Goal: Task Accomplishment & Management: Manage account settings

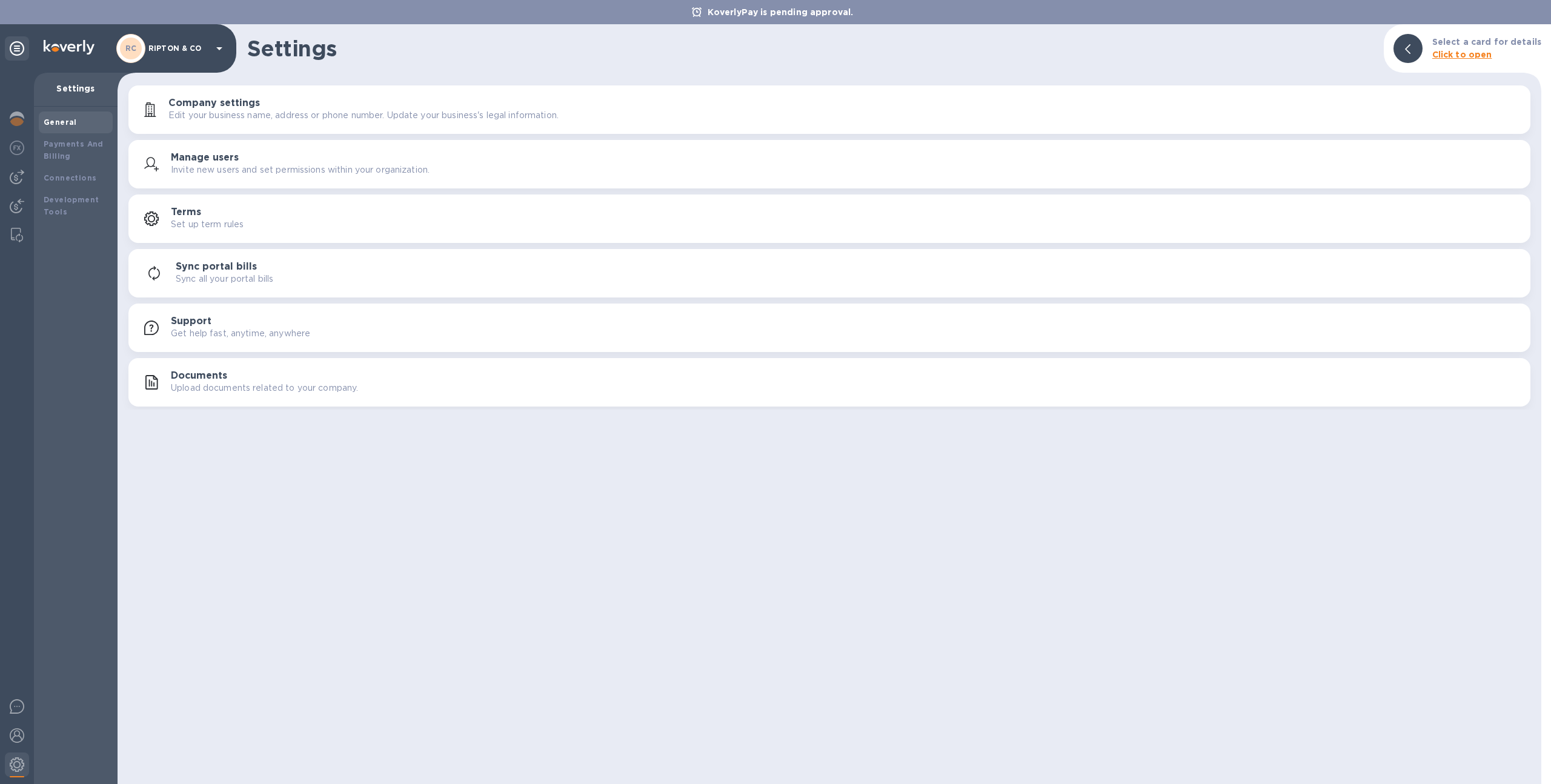
click at [183, 55] on div "[PERSON_NAME] & CO" at bounding box center [171, 48] width 110 height 29
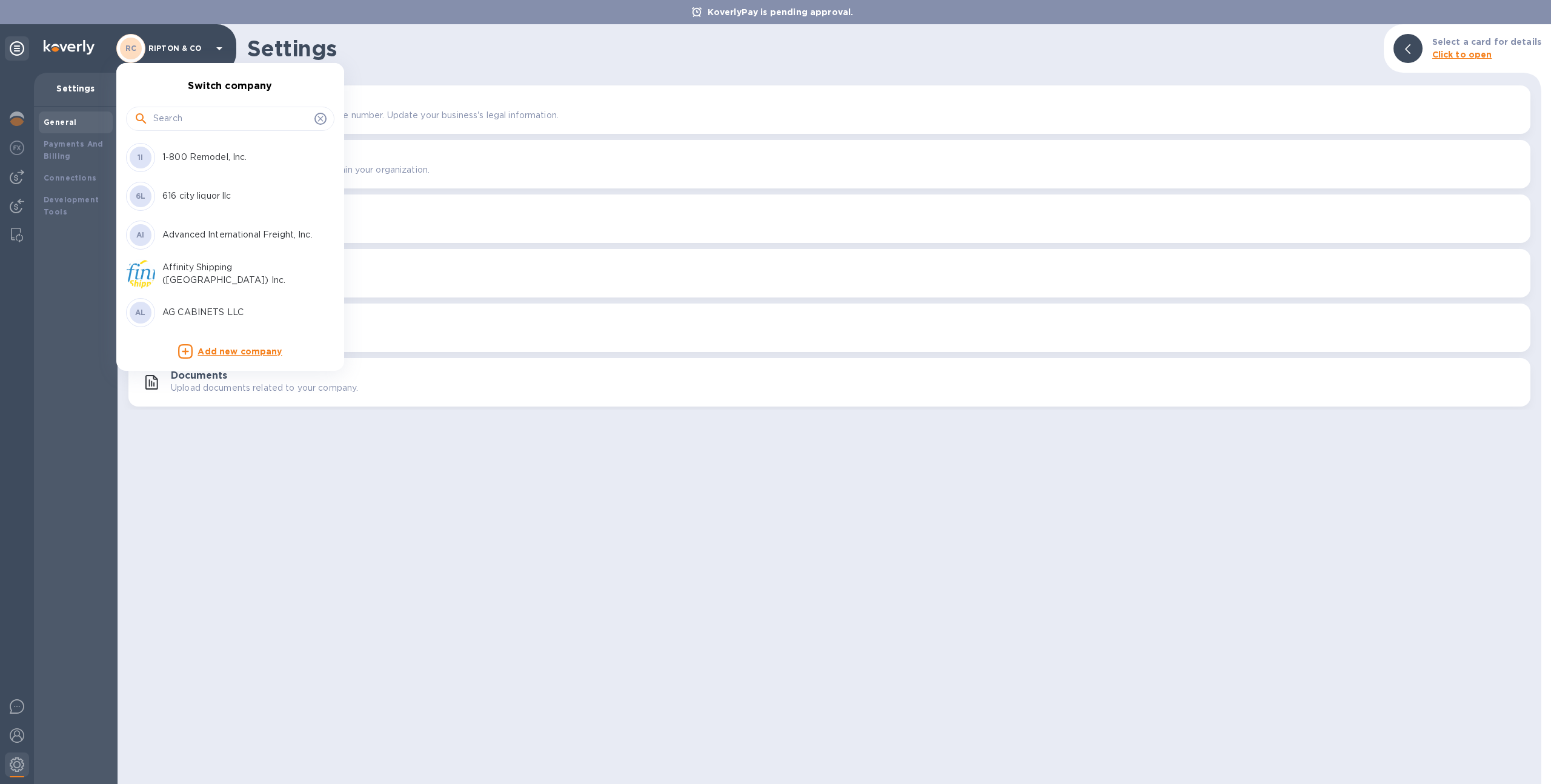
click at [187, 112] on input "text" at bounding box center [232, 118] width 157 height 18
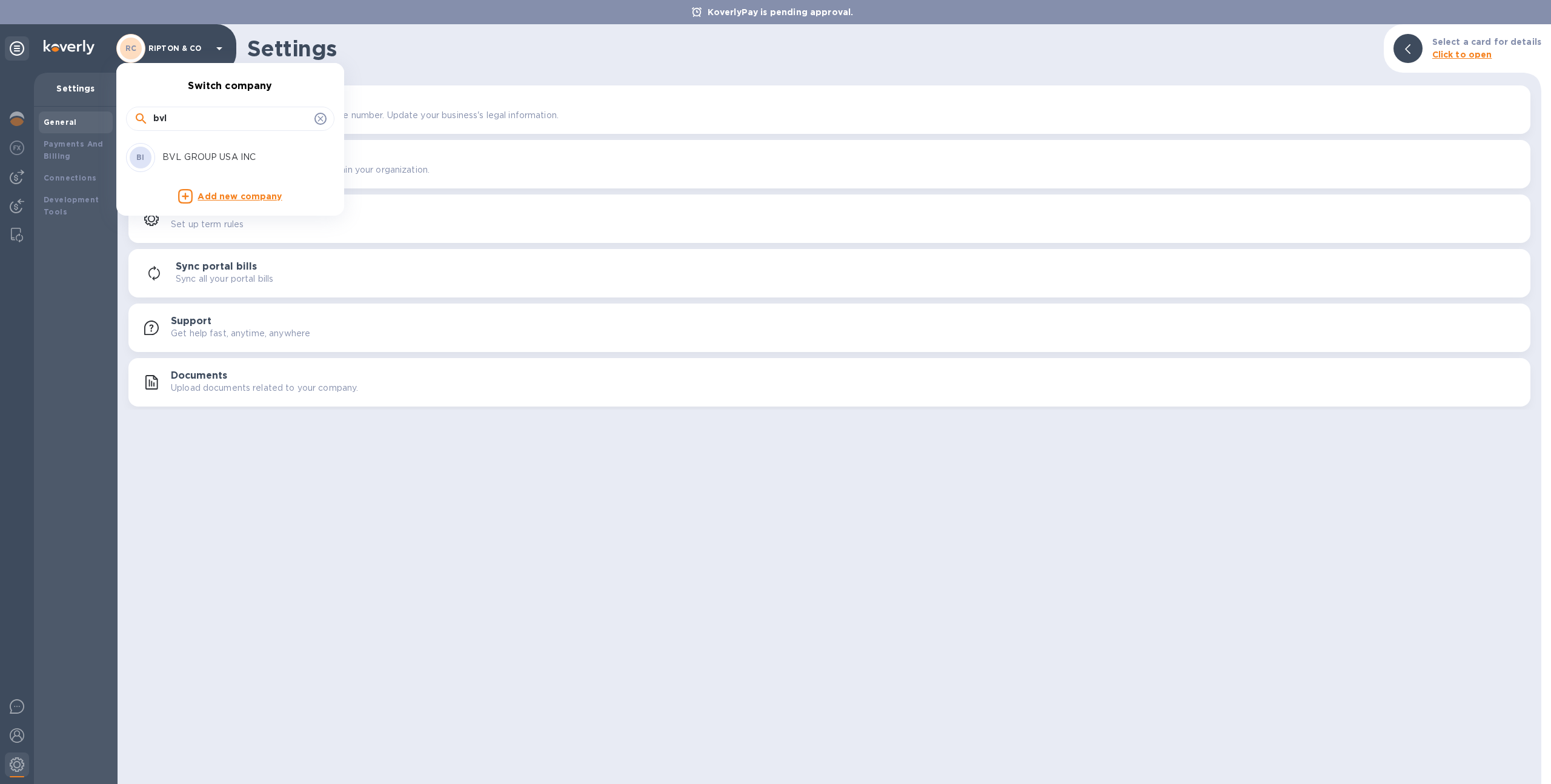
type input "bvl"
click at [187, 151] on p "BVL GROUP USA INC" at bounding box center [239, 157] width 153 height 13
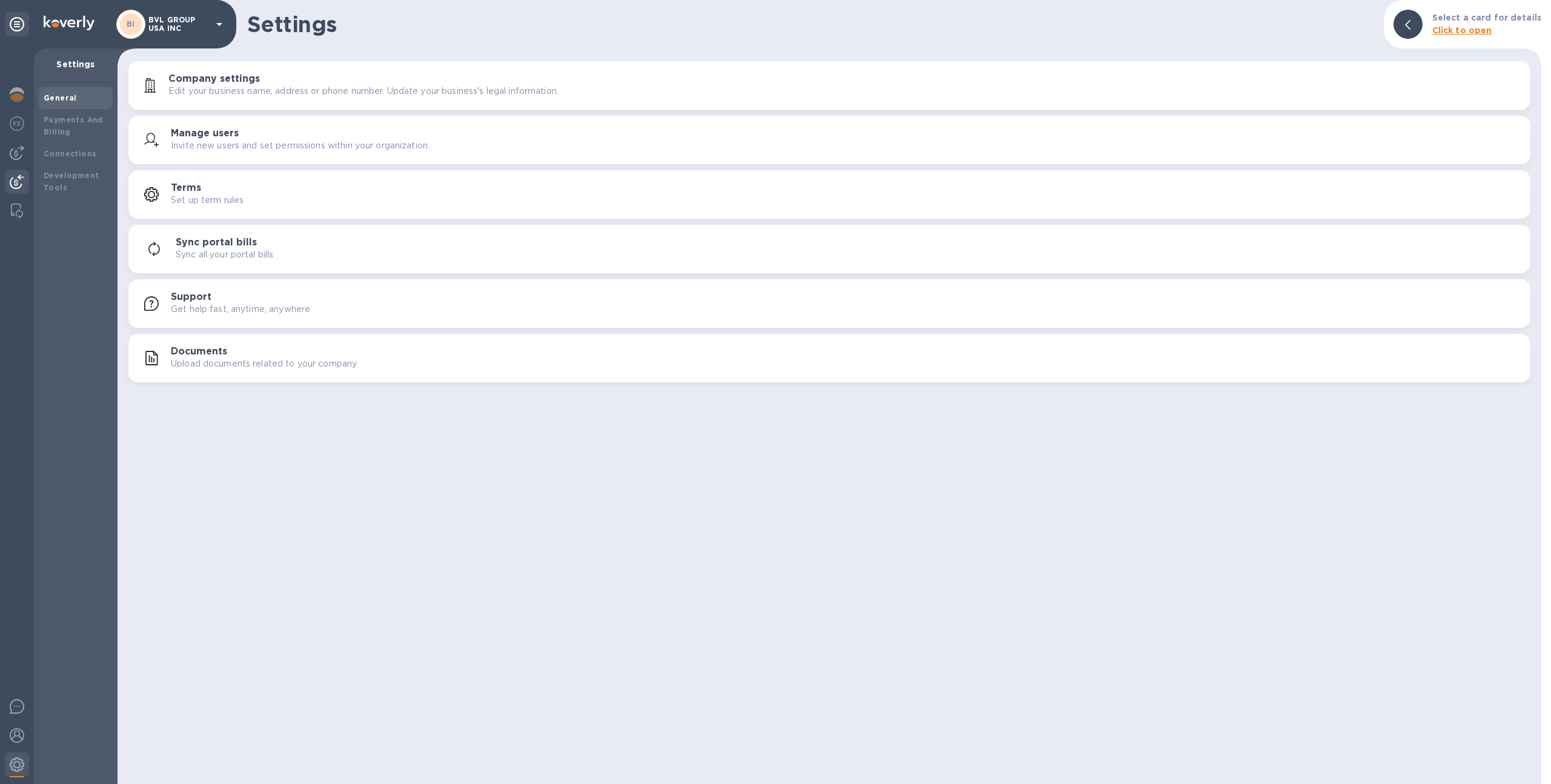
click at [13, 185] on img at bounding box center [17, 182] width 15 height 15
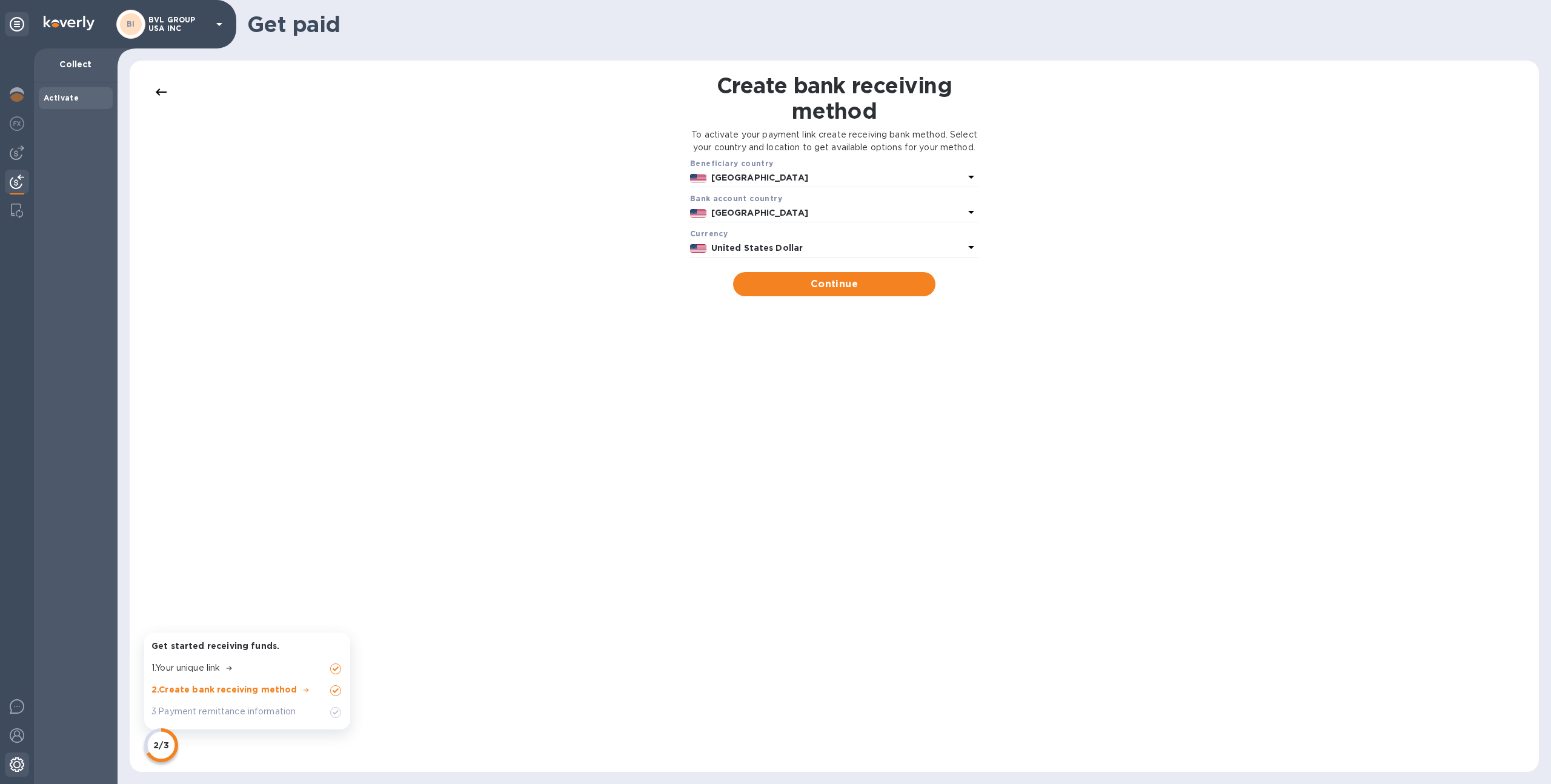
click at [16, 765] on img at bounding box center [17, 765] width 15 height 15
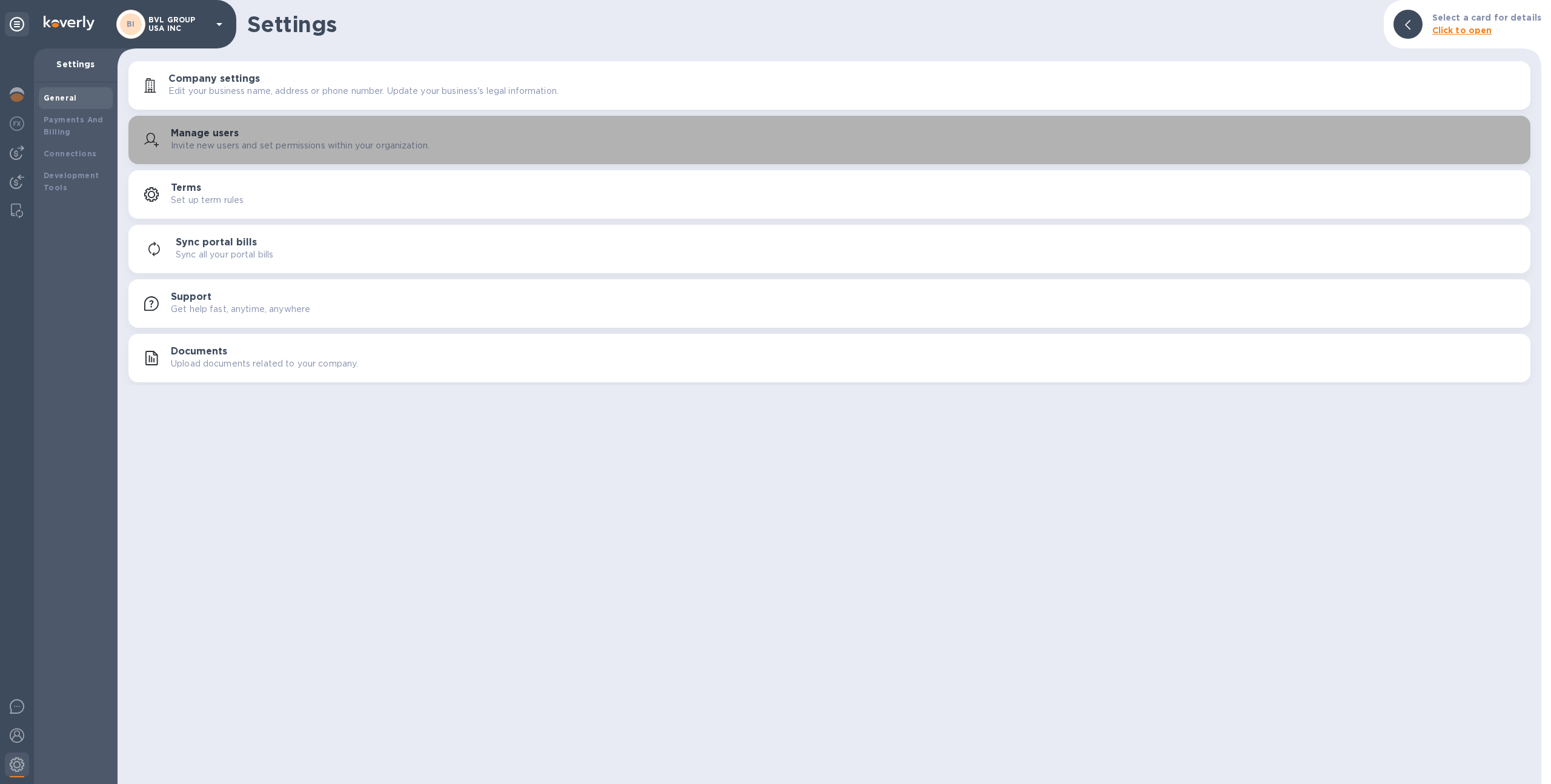
click at [177, 130] on h3 "Manage users" at bounding box center [204, 133] width 68 height 11
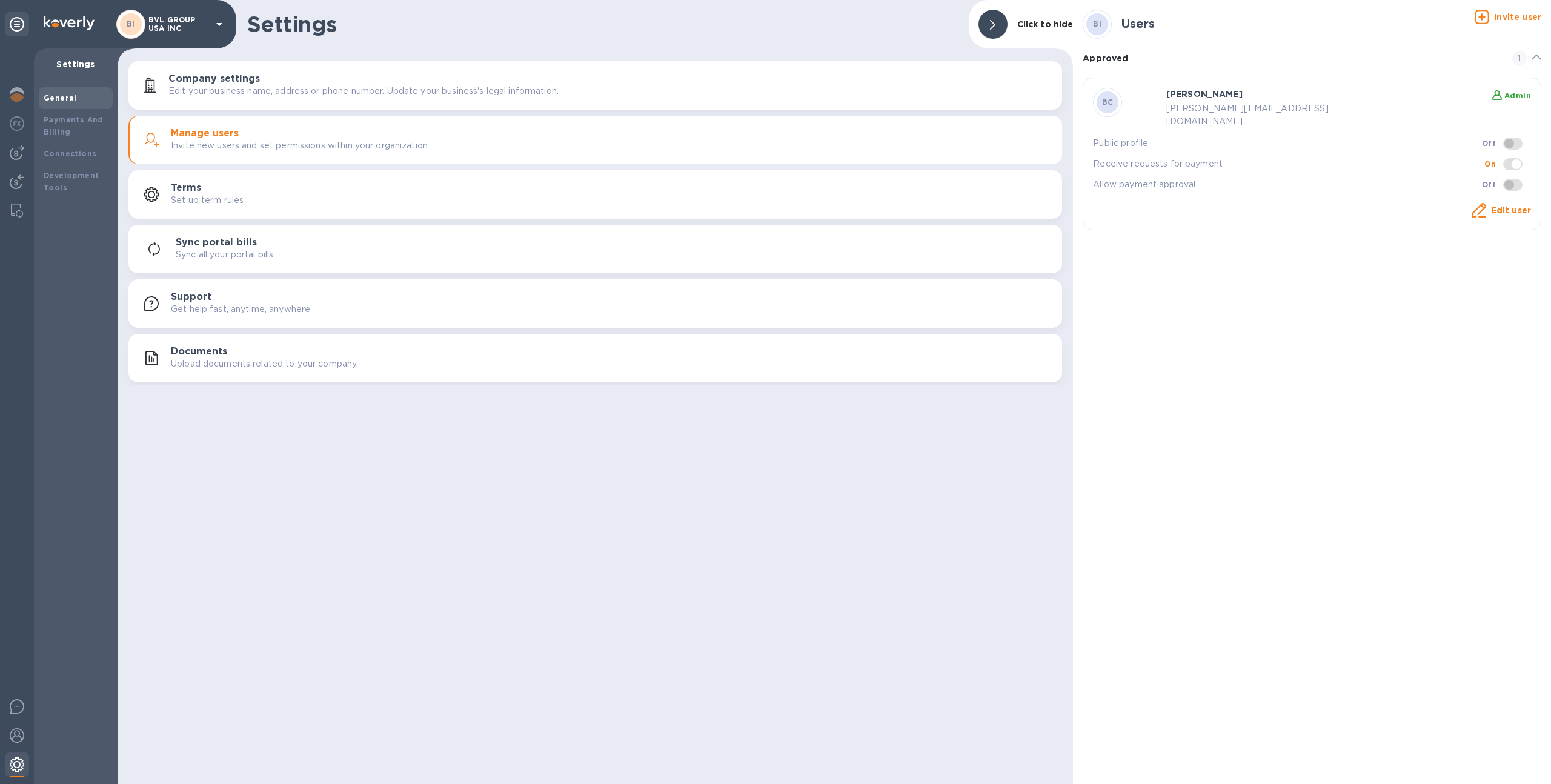
click at [8, 763] on div at bounding box center [17, 766] width 24 height 27
click at [98, 115] on b "Payments And Billing" at bounding box center [74, 126] width 60 height 21
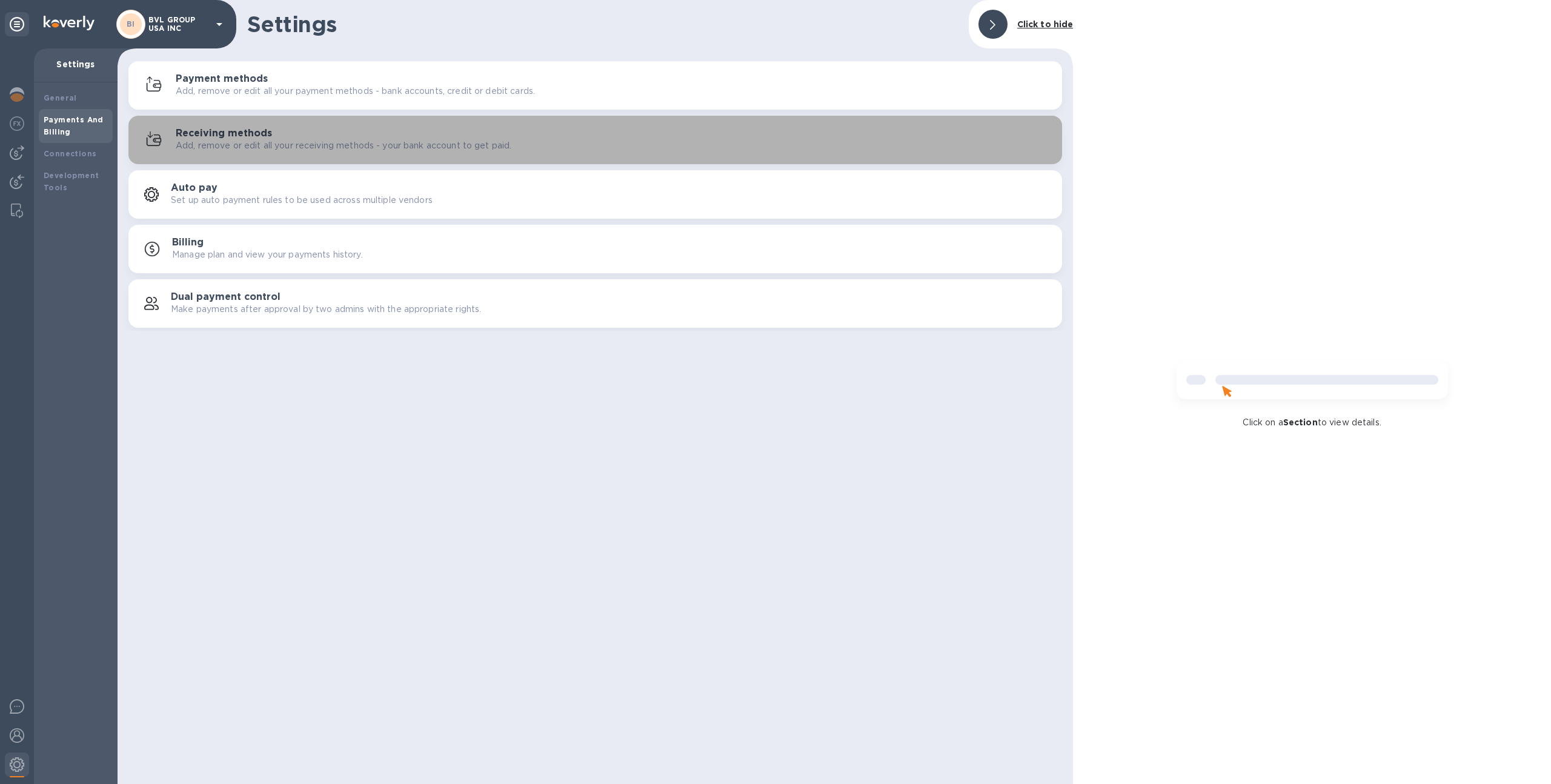
click at [273, 125] on div "Receiving methods Add, remove or edit all your receiving methods - your bank ac…" at bounding box center [596, 139] width 919 height 29
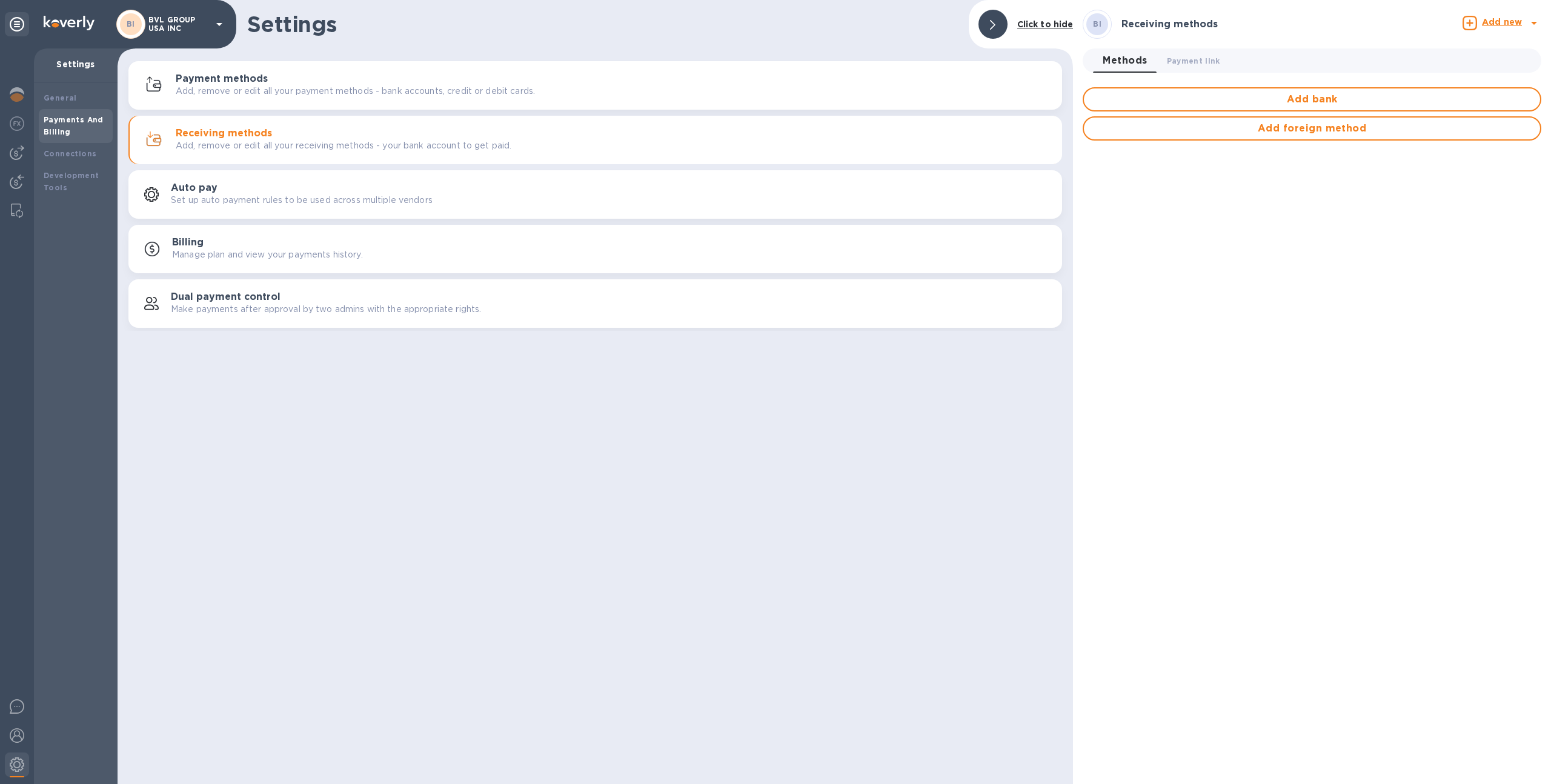
click at [299, 78] on div "Payment methods Add, remove or edit all your payment methods - bank accounts, c…" at bounding box center [614, 86] width 877 height 24
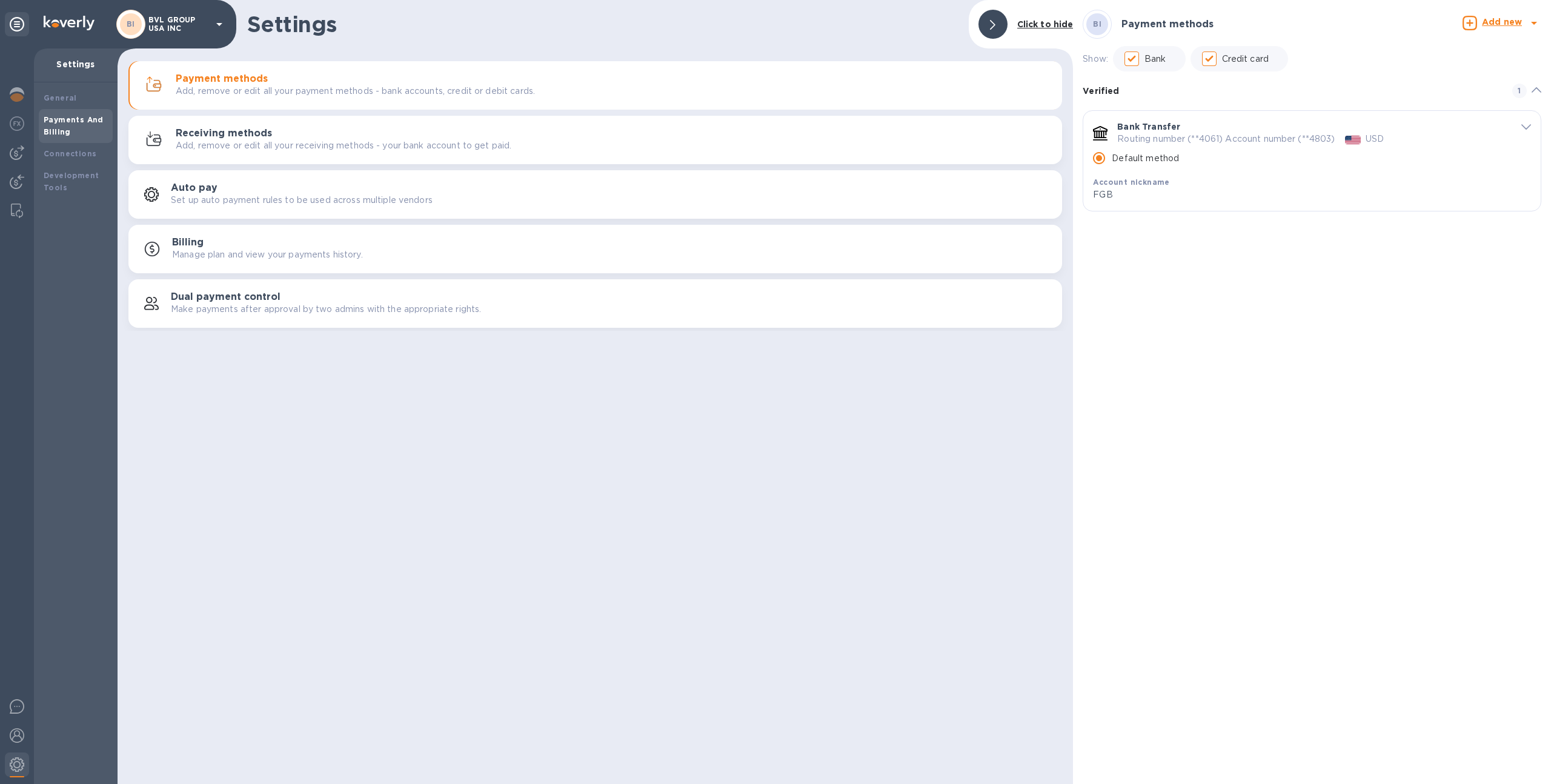
click at [1525, 128] on icon "default-method" at bounding box center [1526, 128] width 9 height 5
click at [16, 741] on img at bounding box center [17, 736] width 15 height 15
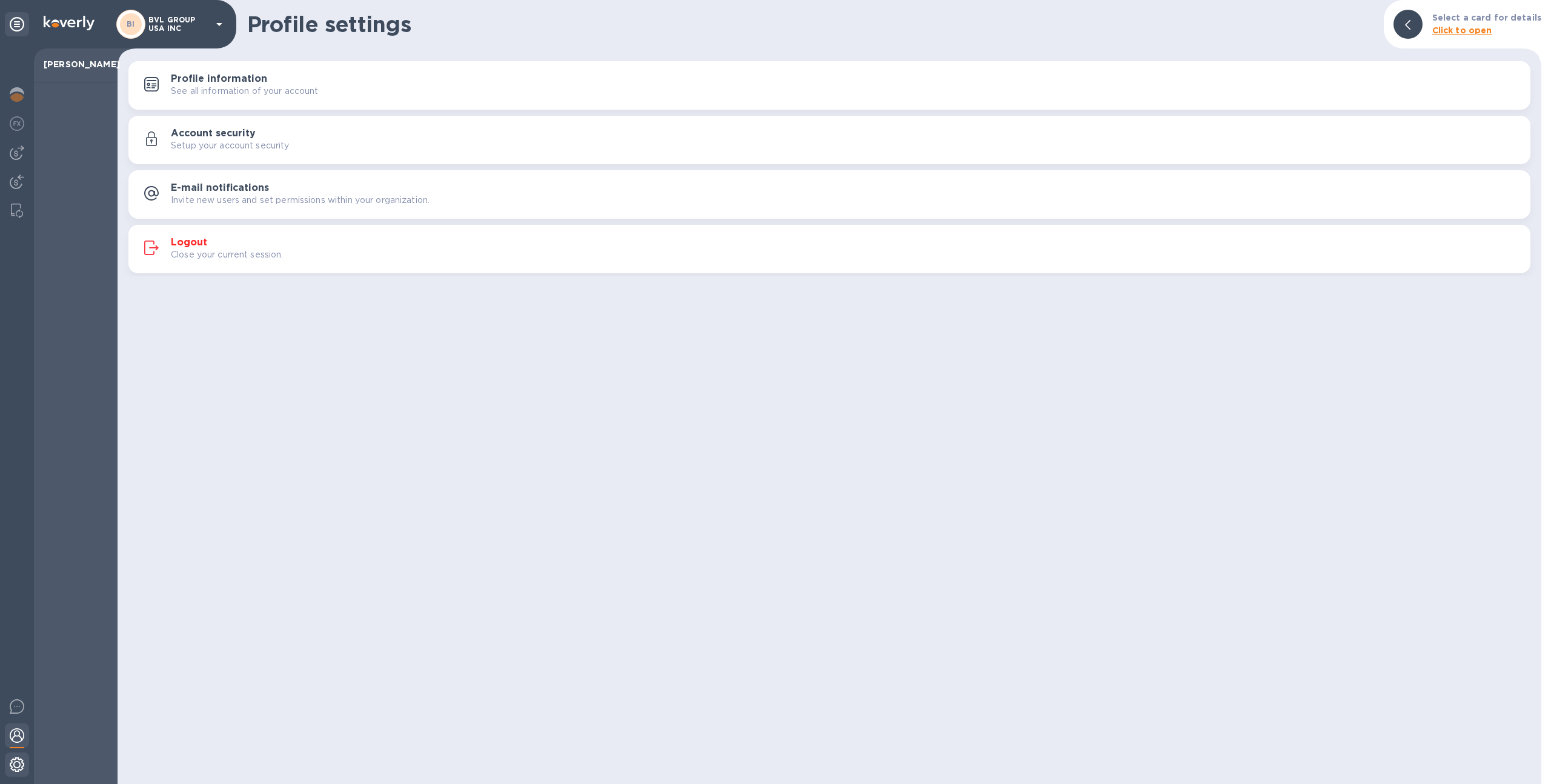
click at [18, 755] on div at bounding box center [17, 766] width 24 height 27
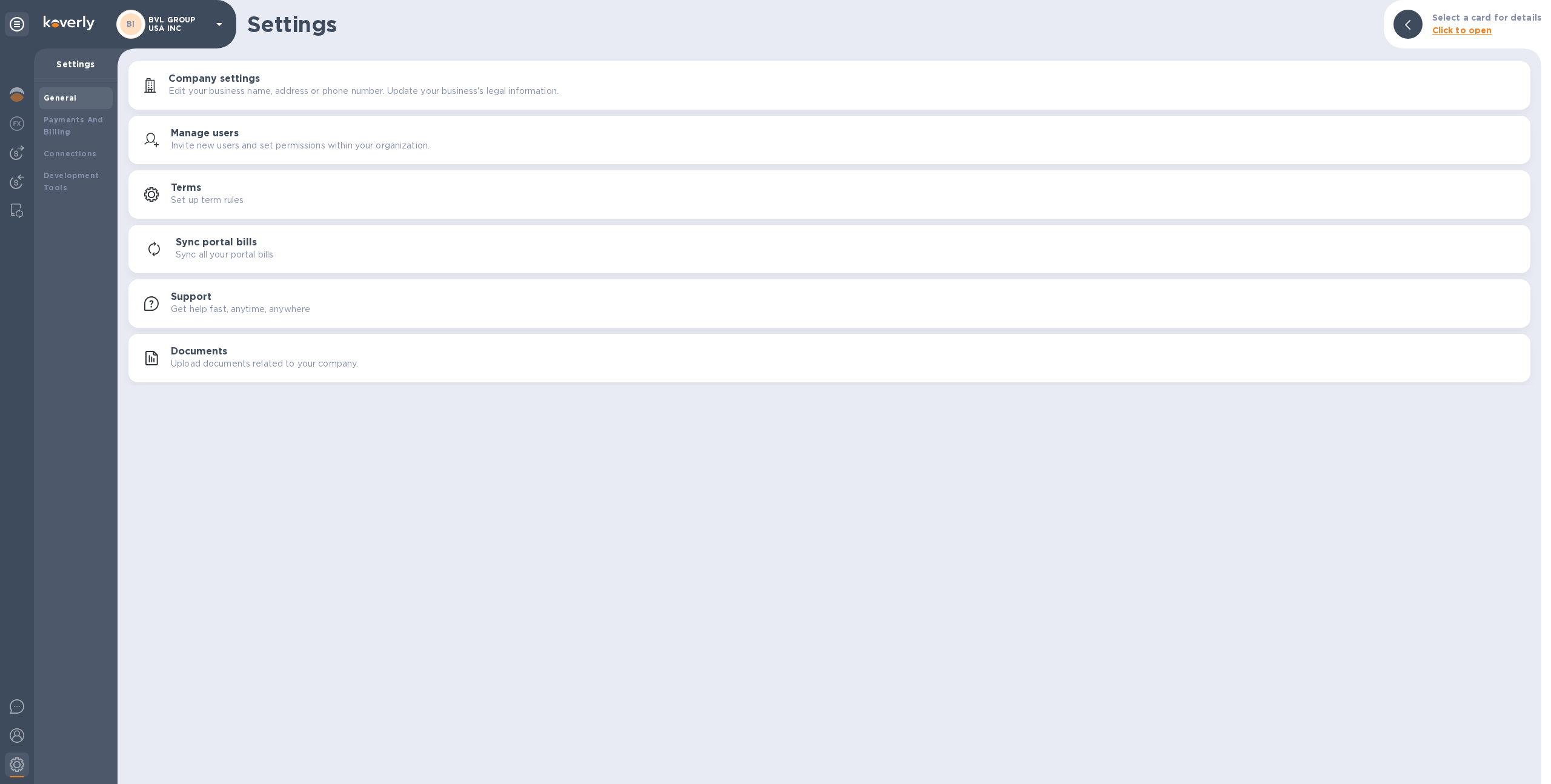
click at [196, 128] on h3 "Manage users" at bounding box center [204, 133] width 68 height 11
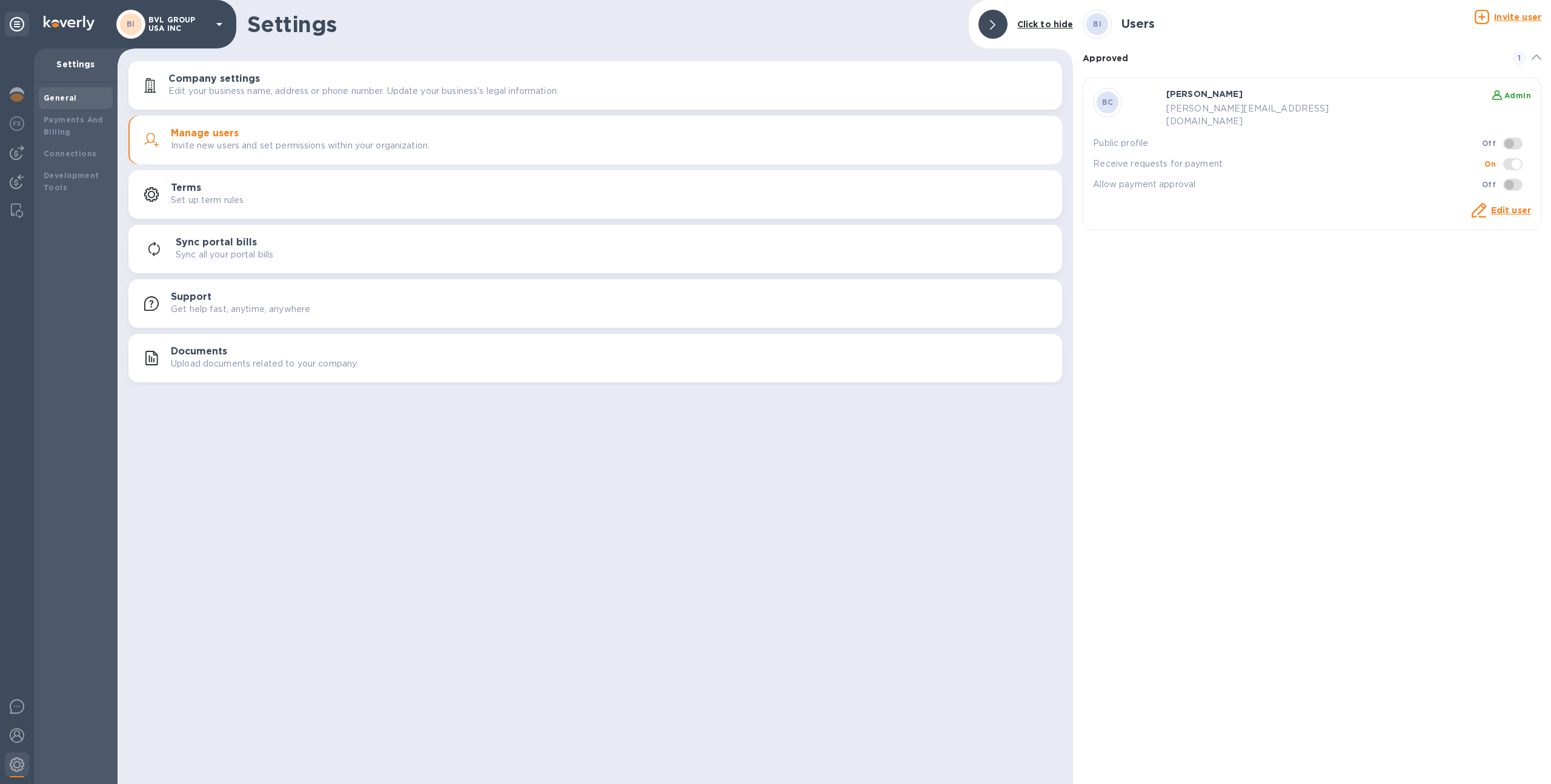
click at [1512, 16] on u "Invite user" at bounding box center [1518, 17] width 48 height 9
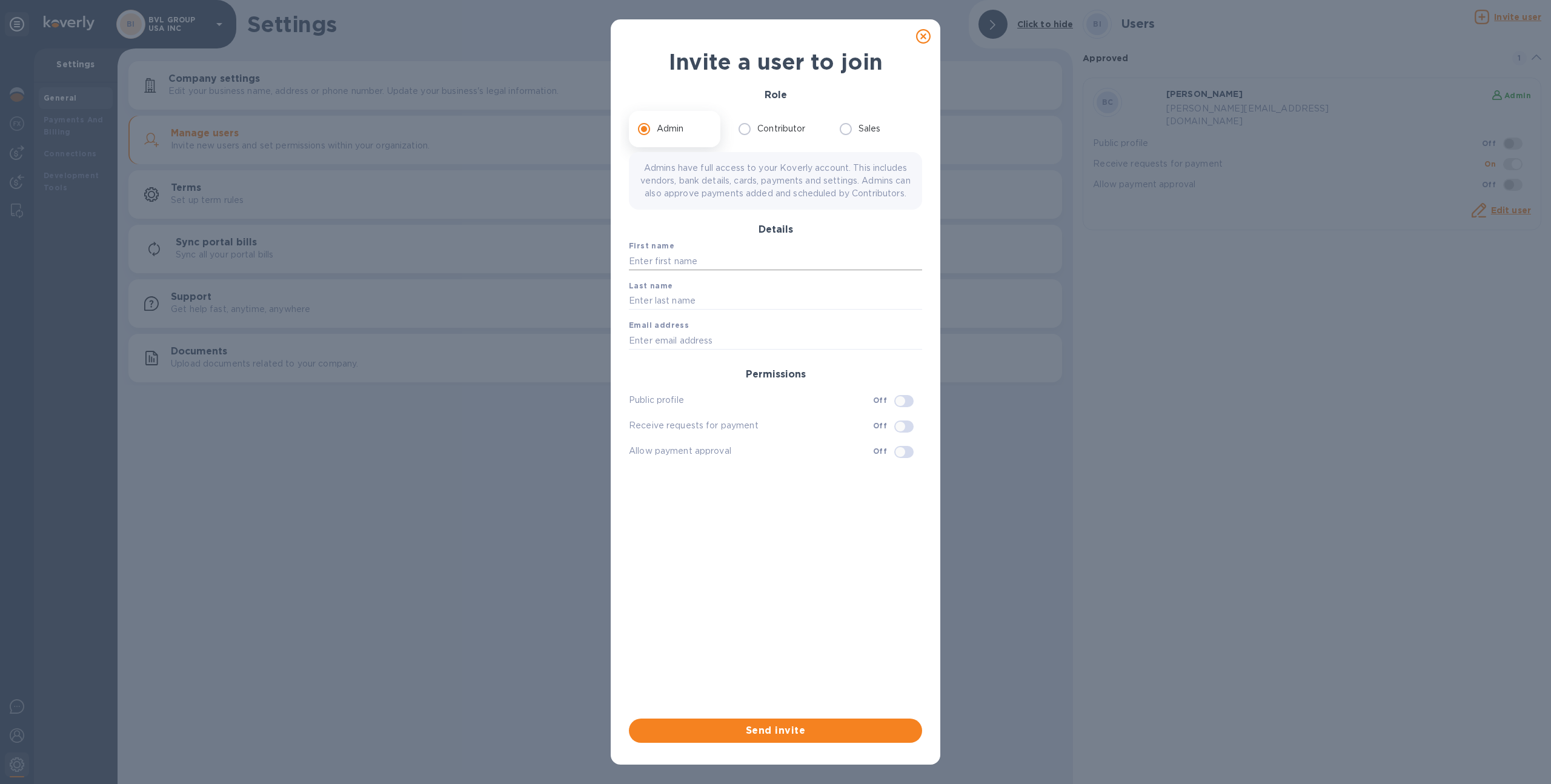
click at [729, 270] on input "text" at bounding box center [776, 261] width 293 height 18
click at [917, 41] on icon at bounding box center [923, 36] width 15 height 15
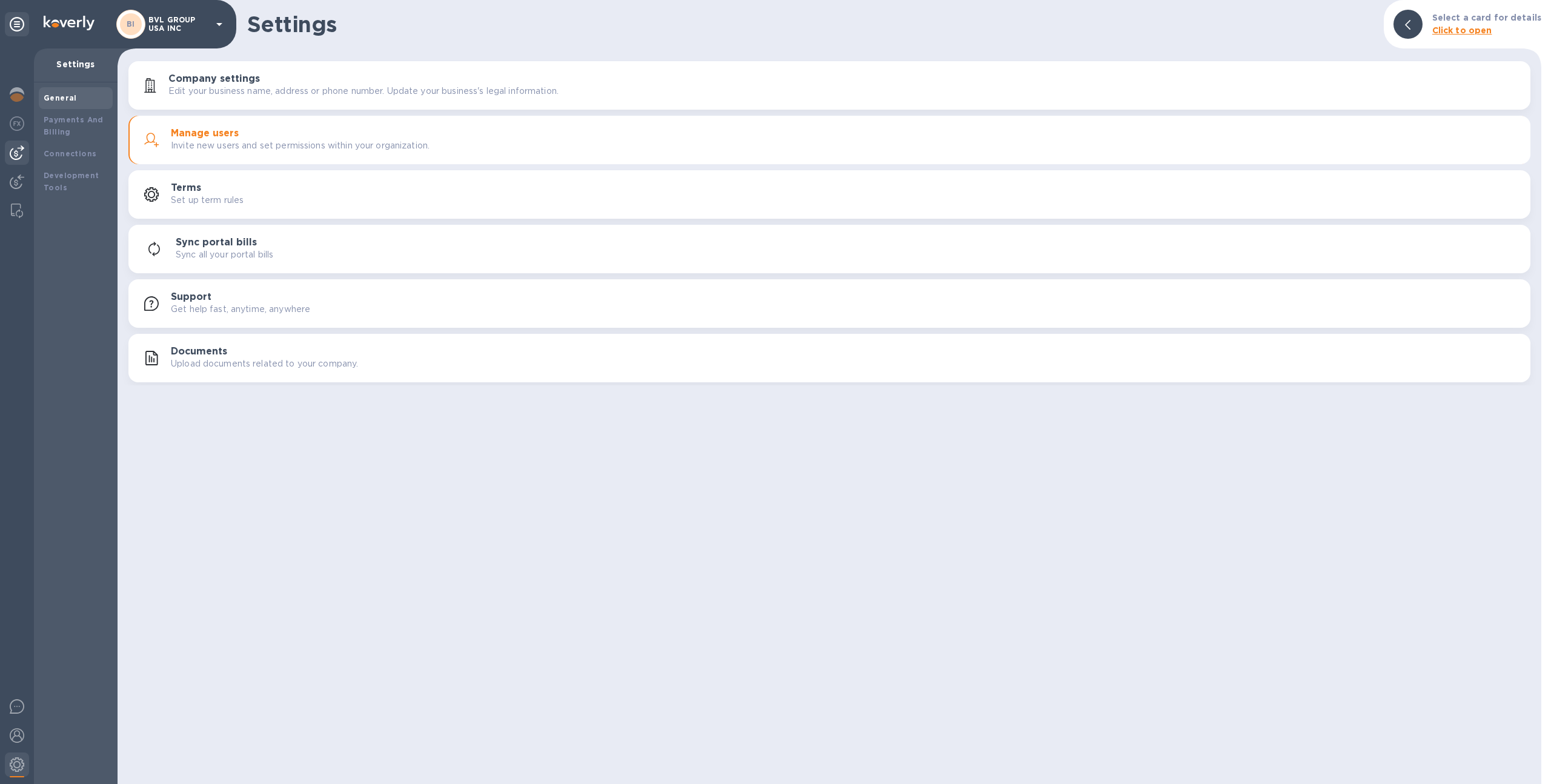
click at [9, 156] on img at bounding box center [17, 153] width 15 height 15
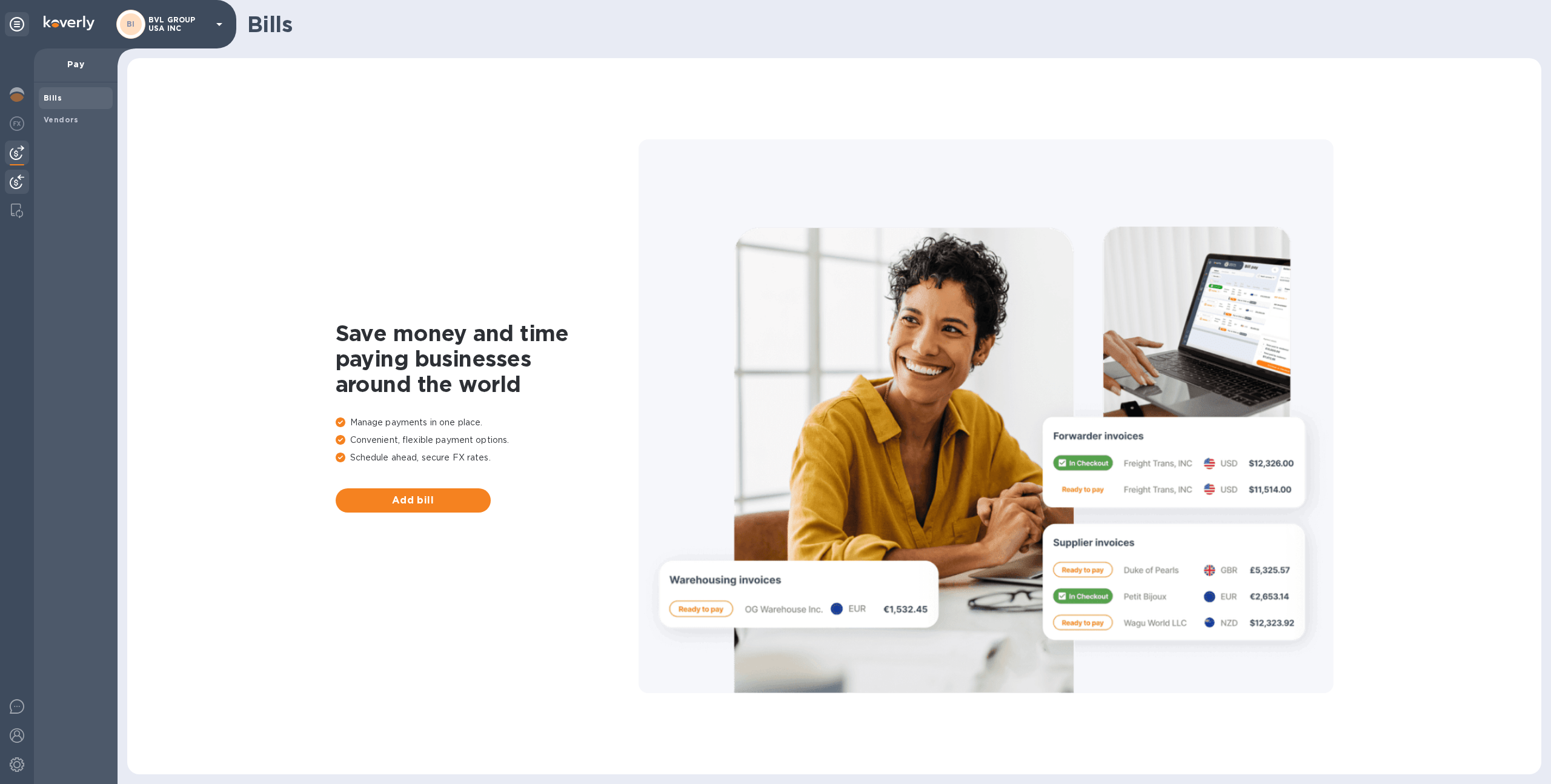
click at [16, 183] on img at bounding box center [17, 182] width 15 height 15
